Goal: Task Accomplishment & Management: Complete application form

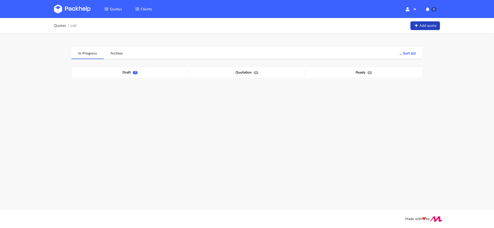
click at [414, 25] on icon at bounding box center [416, 26] width 4 height 4
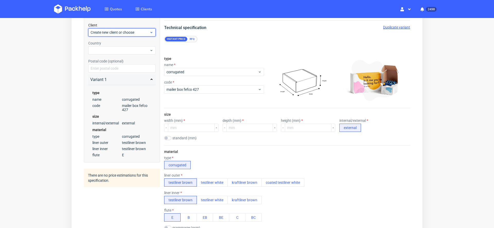
click at [118, 32] on span "Create new client or choose" at bounding box center [120, 32] width 59 height 5
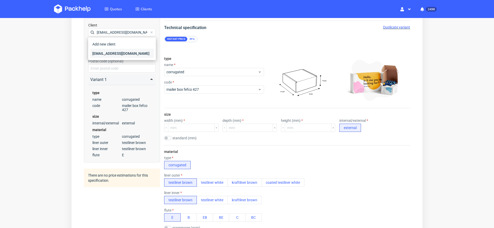
type input "[EMAIL_ADDRESS][DOMAIN_NAME]"
click at [122, 56] on div "[EMAIL_ADDRESS][DOMAIN_NAME]" at bounding box center [122, 53] width 64 height 9
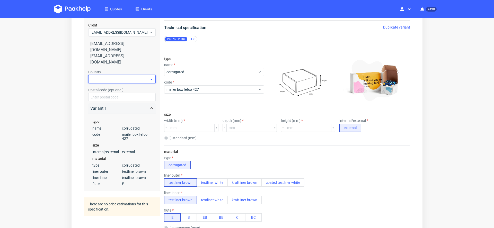
click at [123, 75] on div at bounding box center [121, 79] width 67 height 8
type input "pol"
click at [121, 92] on div "[GEOGRAPHIC_DATA]" at bounding box center [122, 87] width 64 height 9
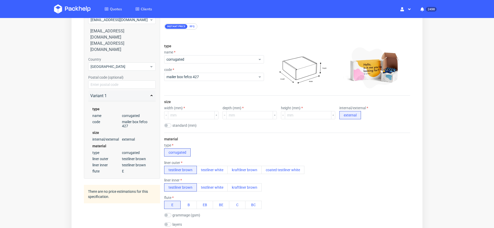
scroll to position [58, 0]
click at [193, 25] on div "RFQ" at bounding box center [192, 26] width 9 height 5
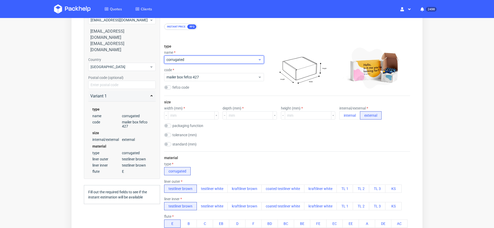
click at [201, 61] on span "corrugated" at bounding box center [212, 59] width 91 height 5
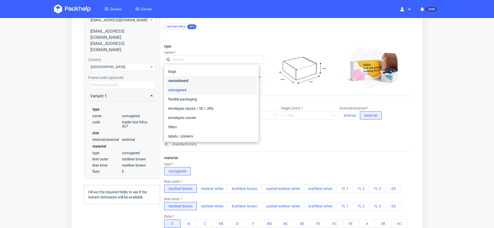
click at [196, 83] on div "cartonboard" at bounding box center [211, 80] width 90 height 9
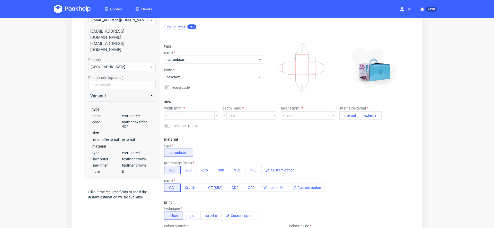
click at [194, 82] on div "type name cartonboard code cakebox ecma code" at bounding box center [214, 68] width 100 height 56
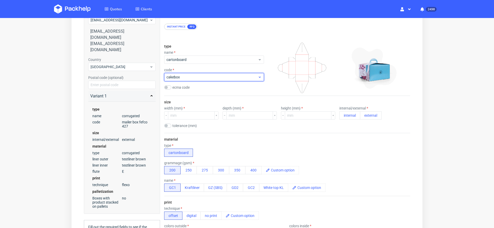
click at [193, 79] on span "cakebox" at bounding box center [212, 77] width 91 height 5
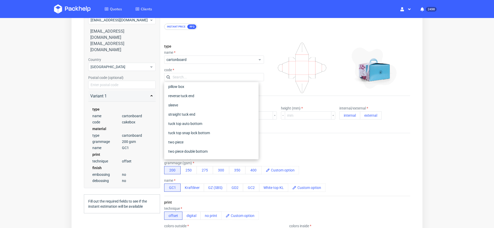
scroll to position [58, 0]
click at [218, 121] on div "tuck top auto bottom" at bounding box center [211, 123] width 90 height 9
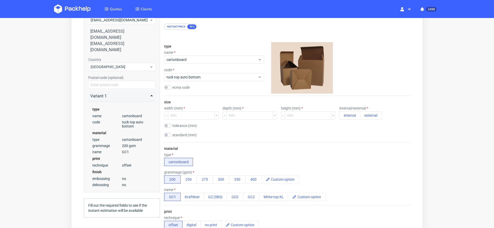
click at [193, 121] on div "size width (mm) depth (mm) height (mm) internal/external internal external tole…" at bounding box center [287, 119] width 246 height 46
click at [192, 117] on input "number" at bounding box center [191, 115] width 47 height 8
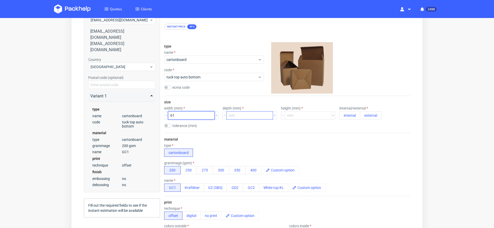
type input "61"
click at [235, 115] on input "number" at bounding box center [250, 115] width 47 height 8
type input "61"
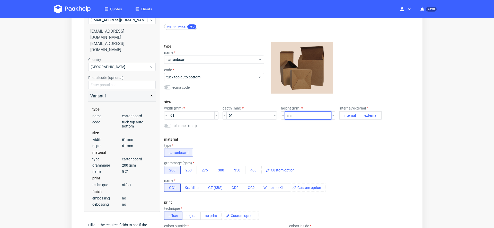
click at [285, 117] on input "number" at bounding box center [308, 115] width 47 height 8
type input "192"
click at [367, 137] on div "material type cartonboard grammage (gsm) 200 250 275 300 350 400 name GC1 Kraft…" at bounding box center [287, 164] width 246 height 63
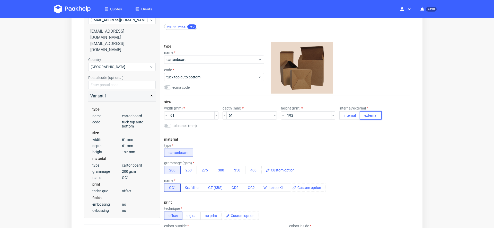
click at [361, 115] on button "external" at bounding box center [371, 115] width 22 height 8
click at [219, 168] on button "300" at bounding box center [221, 170] width 16 height 8
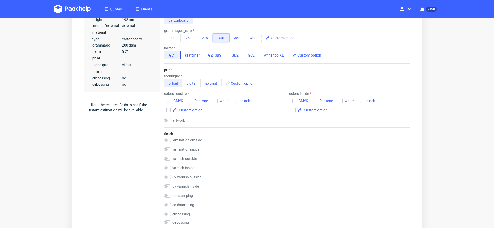
scroll to position [191, 0]
click at [195, 53] on button "Kraftliner" at bounding box center [192, 55] width 24 height 8
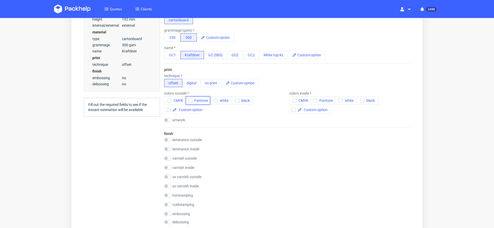
click at [193, 99] on span "Pantone" at bounding box center [200, 101] width 16 height 4
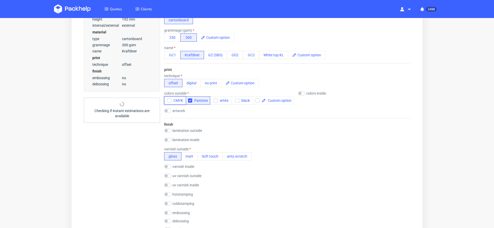
click at [169, 99] on icon "button" at bounding box center [170, 101] width 4 height 4
click at [201, 100] on span "Pantone" at bounding box center [200, 101] width 16 height 4
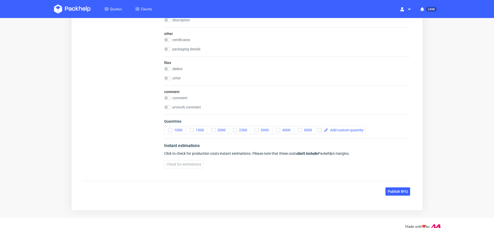
scroll to position [513, 0]
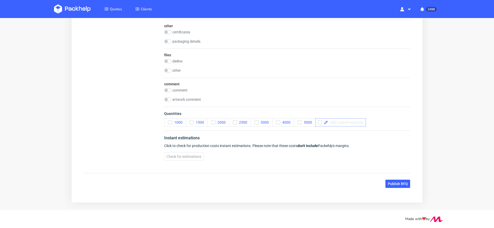
click at [346, 118] on div at bounding box center [341, 122] width 50 height 8
checkbox input "true"
click at [172, 120] on span "1000" at bounding box center [177, 122] width 10 height 4
click at [398, 182] on span "Publish RFQ" at bounding box center [398, 184] width 20 height 4
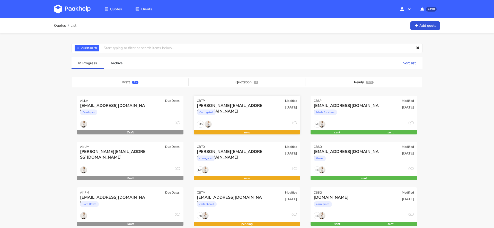
click at [238, 114] on div "Corrugated" at bounding box center [231, 114] width 68 height 10
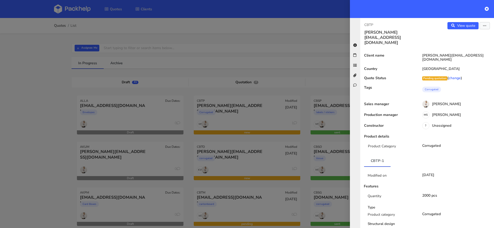
click at [368, 25] on p "CBTP" at bounding box center [393, 25] width 59 height 6
copy p "CBTP"
click at [292, 133] on div at bounding box center [247, 114] width 494 height 228
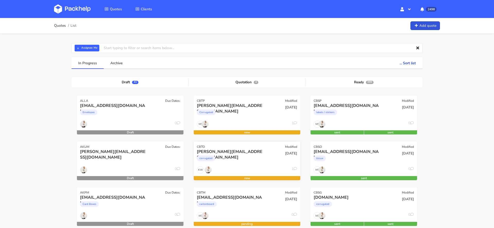
click at [259, 151] on div "[PERSON_NAME][EMAIL_ADDRESS][DOMAIN_NAME]" at bounding box center [231, 152] width 68 height 6
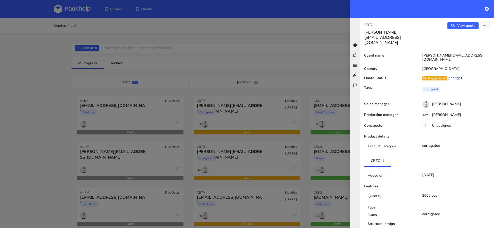
click at [369, 24] on p "CBTO" at bounding box center [393, 25] width 59 height 6
copy p "CBTO"
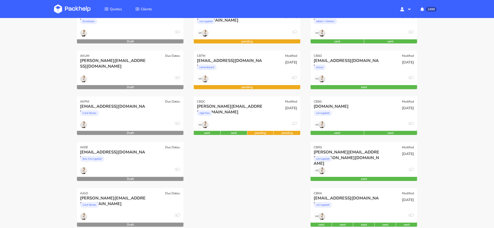
scroll to position [97, 0]
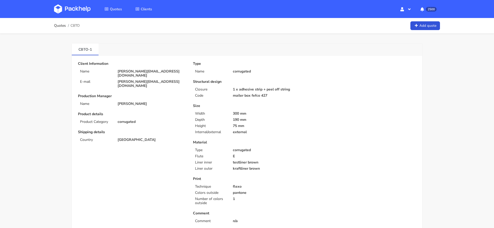
click at [142, 70] on p "[PERSON_NAME][EMAIL_ADDRESS][DOMAIN_NAME]" at bounding box center [152, 73] width 68 height 8
copy div "[PERSON_NAME][EMAIL_ADDRESS][DOMAIN_NAME]"
click at [77, 26] on span "CBTO" at bounding box center [75, 26] width 9 height 4
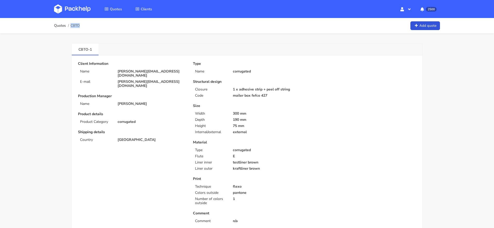
click at [77, 26] on span "CBTO" at bounding box center [75, 26] width 9 height 4
copy span "CBTO"
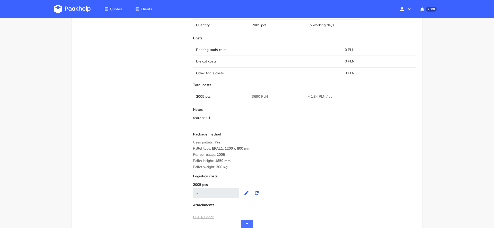
scroll to position [359, 0]
click at [257, 95] on span "3690 PLN" at bounding box center [260, 96] width 16 height 5
copy span "3690"
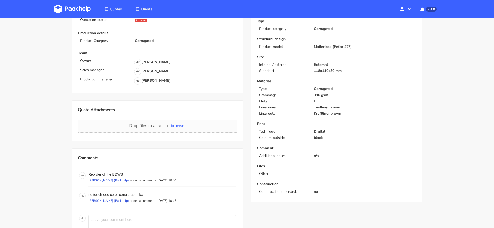
scroll to position [79, 0]
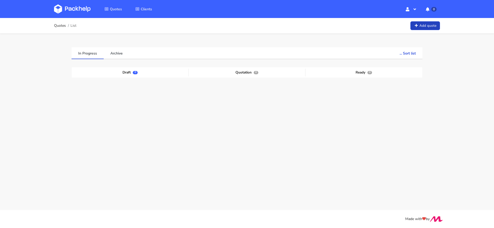
click at [432, 24] on link "Add quote" at bounding box center [426, 25] width 30 height 9
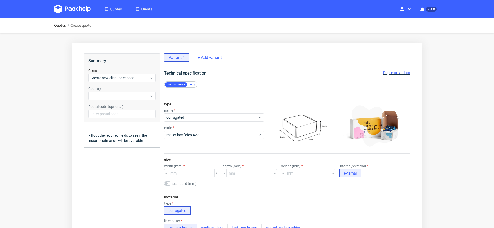
click at [181, 185] on label "standard (mm)" at bounding box center [184, 184] width 24 height 4
checkbox input "true"
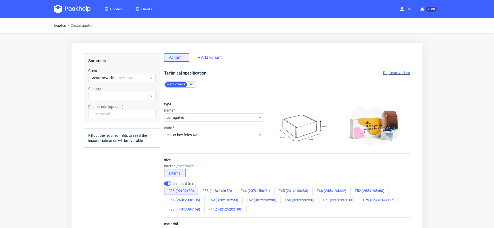
scroll to position [1, 0]
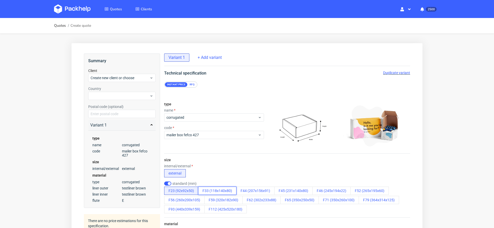
click at [224, 190] on button "F33 (118x140x80)" at bounding box center [217, 191] width 38 height 8
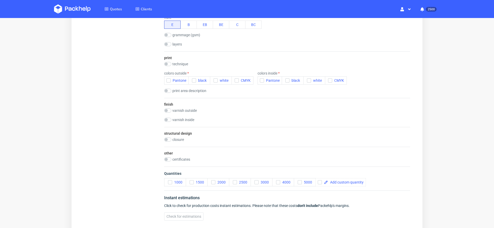
scroll to position [247, 0]
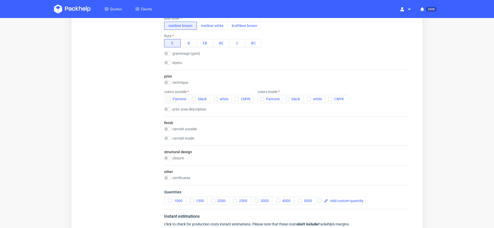
click at [177, 82] on label "technique" at bounding box center [180, 83] width 16 height 4
checkbox input "true"
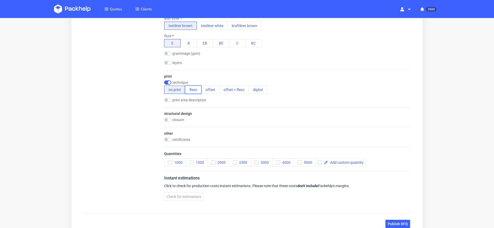
click at [194, 88] on button "flexo" at bounding box center [193, 90] width 16 height 8
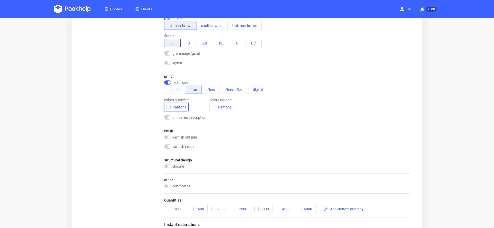
click at [179, 108] on span "Pantone" at bounding box center [179, 107] width 16 height 4
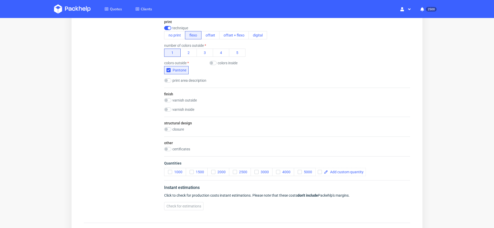
scroll to position [306, 0]
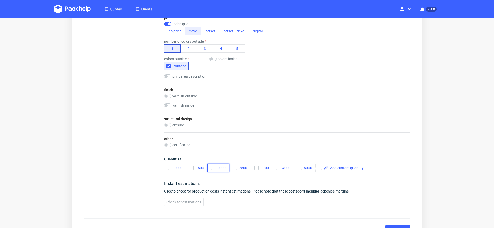
click at [221, 167] on span "2000" at bounding box center [220, 168] width 10 height 4
click at [191, 201] on span "Check for estimations" at bounding box center [184, 203] width 35 height 4
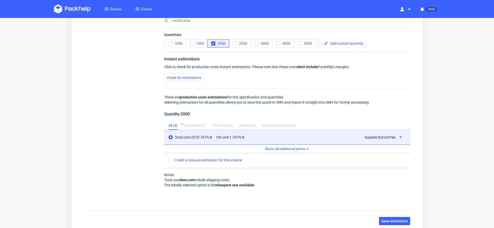
scroll to position [435, 0]
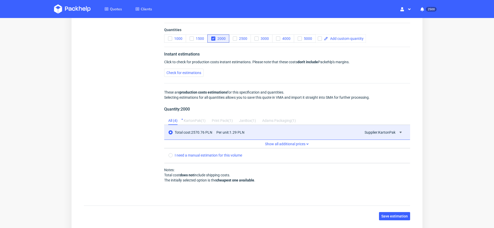
click at [297, 142] on span "Show all additional prices" at bounding box center [287, 144] width 246 height 8
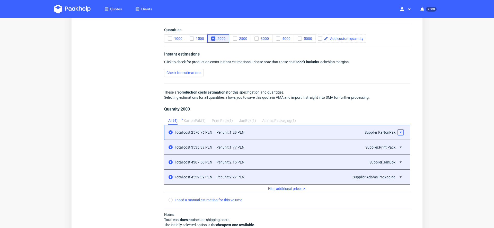
click at [399, 131] on icon at bounding box center [401, 133] width 4 height 4
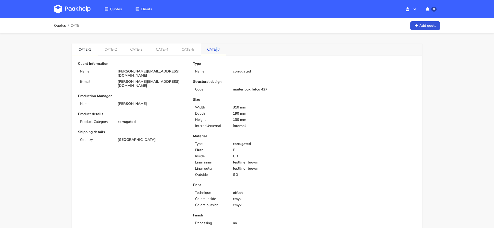
click at [215, 52] on link "CATE-6" at bounding box center [214, 49] width 26 height 11
click at [184, 48] on link "CATE-5" at bounding box center [189, 49] width 26 height 11
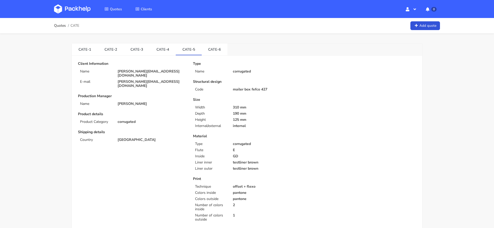
click at [73, 25] on span "CATE" at bounding box center [75, 26] width 9 height 4
copy span "CATE"
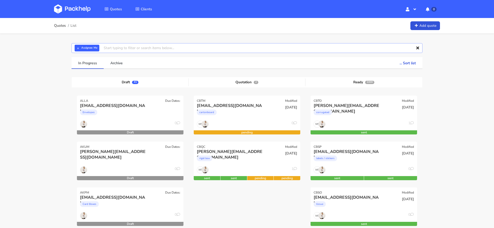
click at [147, 49] on input "text" at bounding box center [247, 48] width 351 height 10
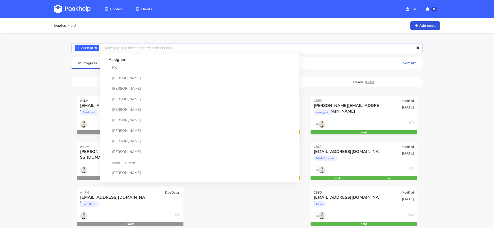
paste input "CATE"
type input "CATE"
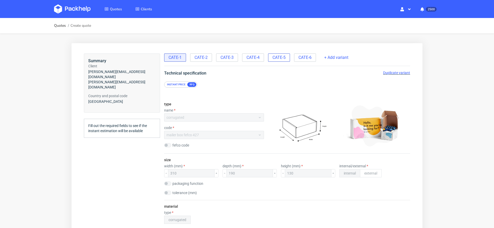
click at [282, 61] on div "CATE-5" at bounding box center [279, 58] width 22 height 8
click at [391, 72] on span "Duplicate variant" at bounding box center [396, 73] width 27 height 4
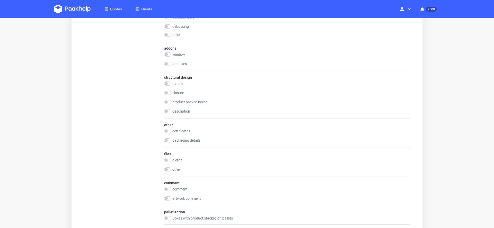
scroll to position [658, 0]
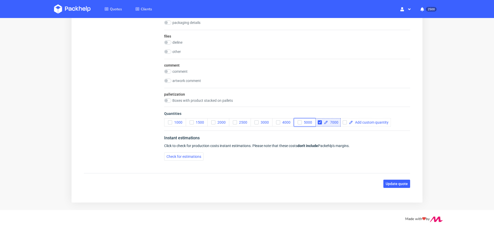
click at [301, 121] on icon "button" at bounding box center [300, 123] width 4 height 4
click at [322, 120] on input "checkbox" at bounding box center [320, 122] width 4 height 4
checkbox input "false"
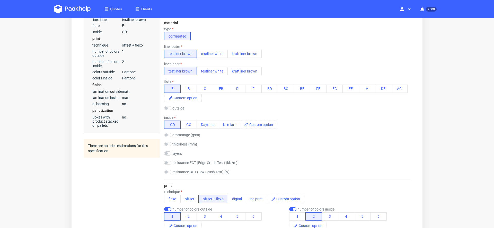
scroll to position [157, 0]
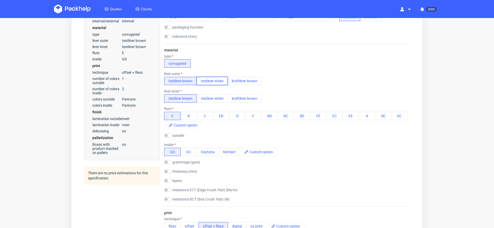
click at [217, 81] on button "testliner white" at bounding box center [212, 81] width 31 height 8
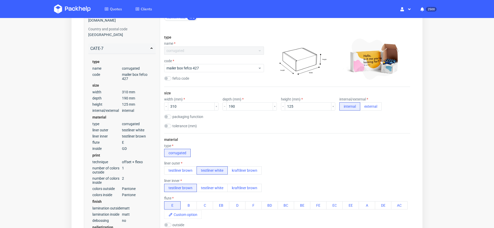
scroll to position [0, 0]
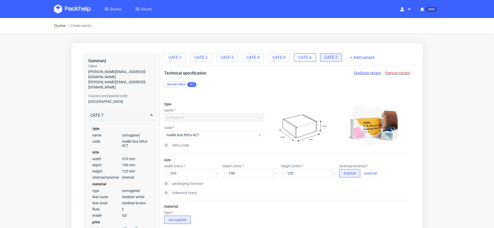
click at [310, 57] on span "CATE-6" at bounding box center [305, 58] width 13 height 6
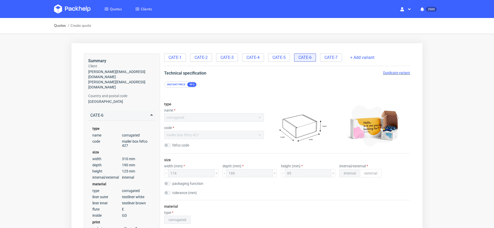
click at [387, 72] on span "Duplicate variant" at bounding box center [396, 73] width 27 height 4
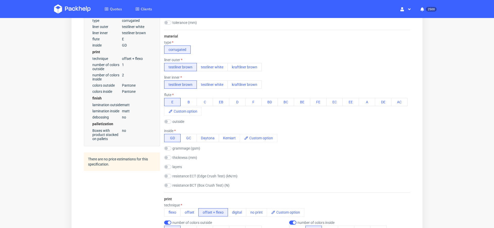
scroll to position [171, 0]
click at [220, 67] on button "testliner white" at bounding box center [212, 67] width 31 height 8
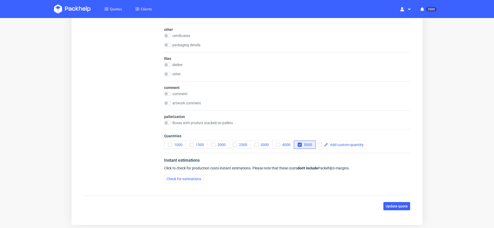
scroll to position [636, 0]
click at [261, 144] on span "3000" at bounding box center [264, 144] width 10 height 4
click at [300, 143] on use "button" at bounding box center [300, 144] width 2 height 2
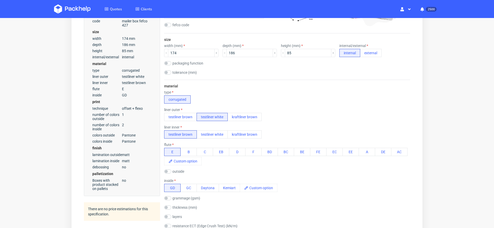
scroll to position [0, 0]
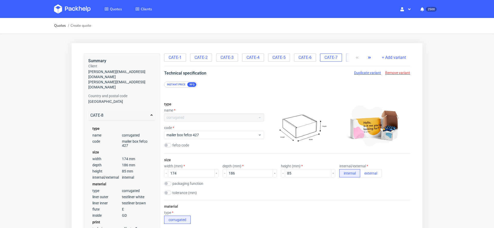
click at [333, 57] on span "CATE-7" at bounding box center [331, 58] width 13 height 6
click at [336, 58] on span "CATE-7" at bounding box center [331, 58] width 13 height 6
click at [368, 57] on use "button" at bounding box center [369, 58] width 3 height 2
click at [336, 56] on span "CATE-8" at bounding box center [338, 58] width 13 height 6
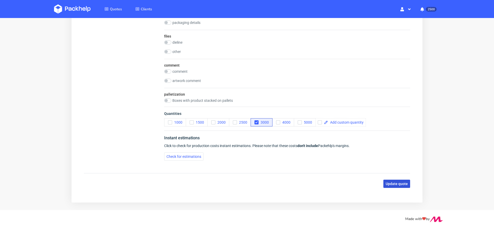
click at [398, 184] on button "Update quote" at bounding box center [397, 184] width 27 height 8
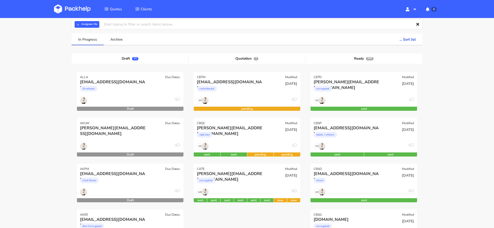
scroll to position [28, 0]
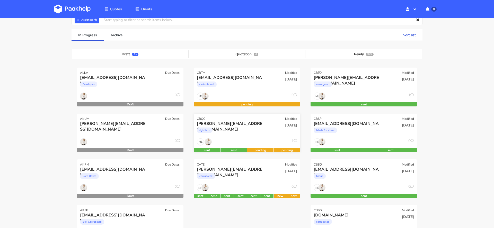
click at [253, 132] on div "rigid box" at bounding box center [231, 132] width 68 height 10
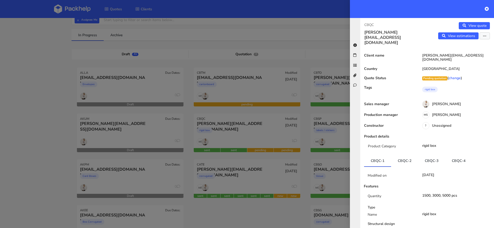
click at [170, 90] on div at bounding box center [247, 114] width 494 height 228
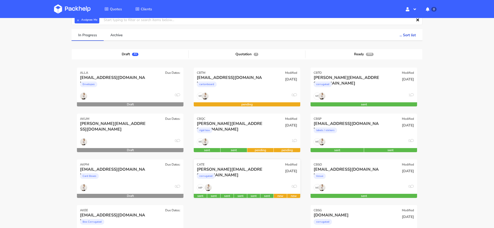
click at [250, 182] on div "corrugated" at bounding box center [231, 177] width 68 height 10
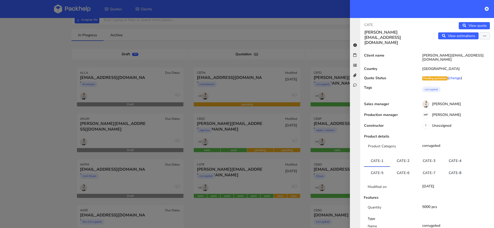
click at [490, 34] on div "View quote View estimations Edit quote Reject quote" at bounding box center [460, 33] width 67 height 23
click at [485, 36] on icon "button" at bounding box center [485, 36] width 4 height 4
click at [467, 45] on link "Edit quote" at bounding box center [467, 46] width 45 height 8
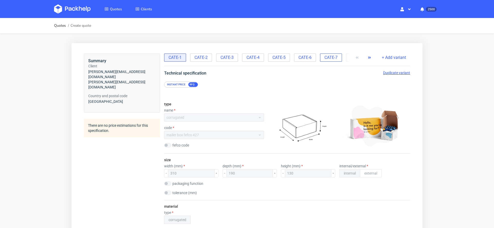
click at [334, 55] on span "CATE-7" at bounding box center [331, 58] width 13 height 6
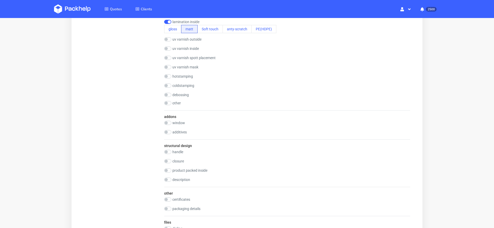
scroll to position [658, 0]
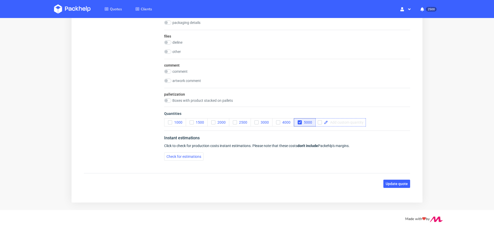
click at [331, 121] on span at bounding box center [346, 123] width 36 height 4
checkbox input "true"
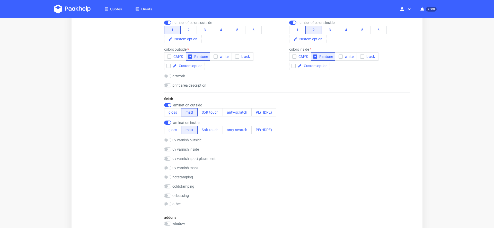
scroll to position [0, 0]
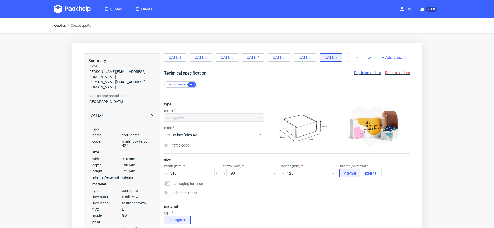
click at [368, 58] on use "button" at bounding box center [369, 58] width 3 height 2
click at [332, 55] on span "CATE-8" at bounding box center [338, 58] width 13 height 6
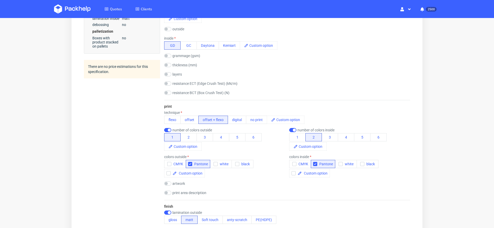
scroll to position [658, 0]
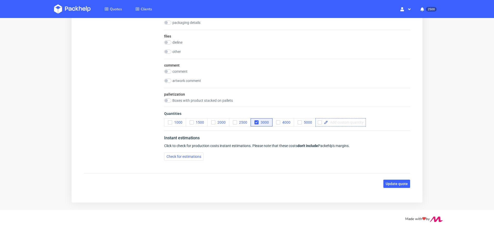
click at [345, 121] on span at bounding box center [346, 123] width 36 height 4
click at [279, 121] on icon "button" at bounding box center [278, 123] width 4 height 4
click at [393, 184] on button "Update quote" at bounding box center [397, 184] width 27 height 8
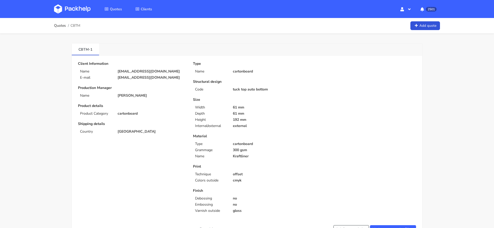
click at [141, 71] on p "[EMAIL_ADDRESS][DOMAIN_NAME]" at bounding box center [152, 71] width 68 height 4
copy div "[EMAIL_ADDRESS][DOMAIN_NAME]"
click at [76, 25] on span "CBTM" at bounding box center [76, 26] width 10 height 4
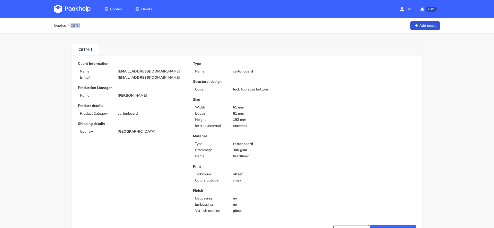
click at [76, 25] on span "CBTM" at bounding box center [76, 26] width 10 height 4
copy span "CBTM"
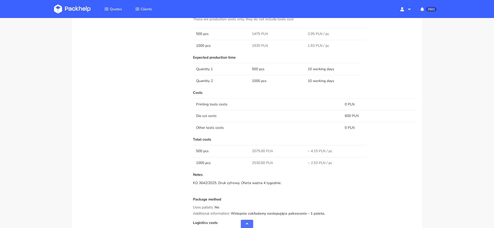
scroll to position [298, 0]
click at [257, 149] on span "2075.00 PLN" at bounding box center [262, 151] width 21 height 5
copy span "2075.00"
click at [255, 161] on span "2530.00 PLN" at bounding box center [262, 162] width 21 height 5
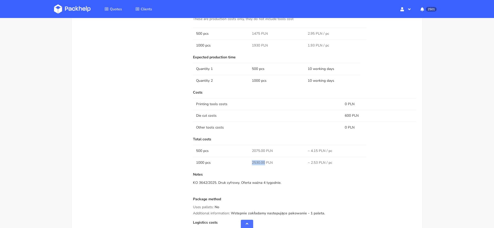
click at [255, 161] on span "2530.00 PLN" at bounding box center [262, 162] width 21 height 5
copy span "2530.00"
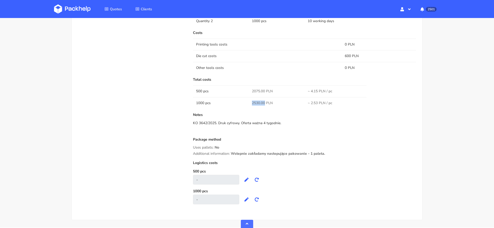
scroll to position [359, 0]
